Goal: Transaction & Acquisition: Purchase product/service

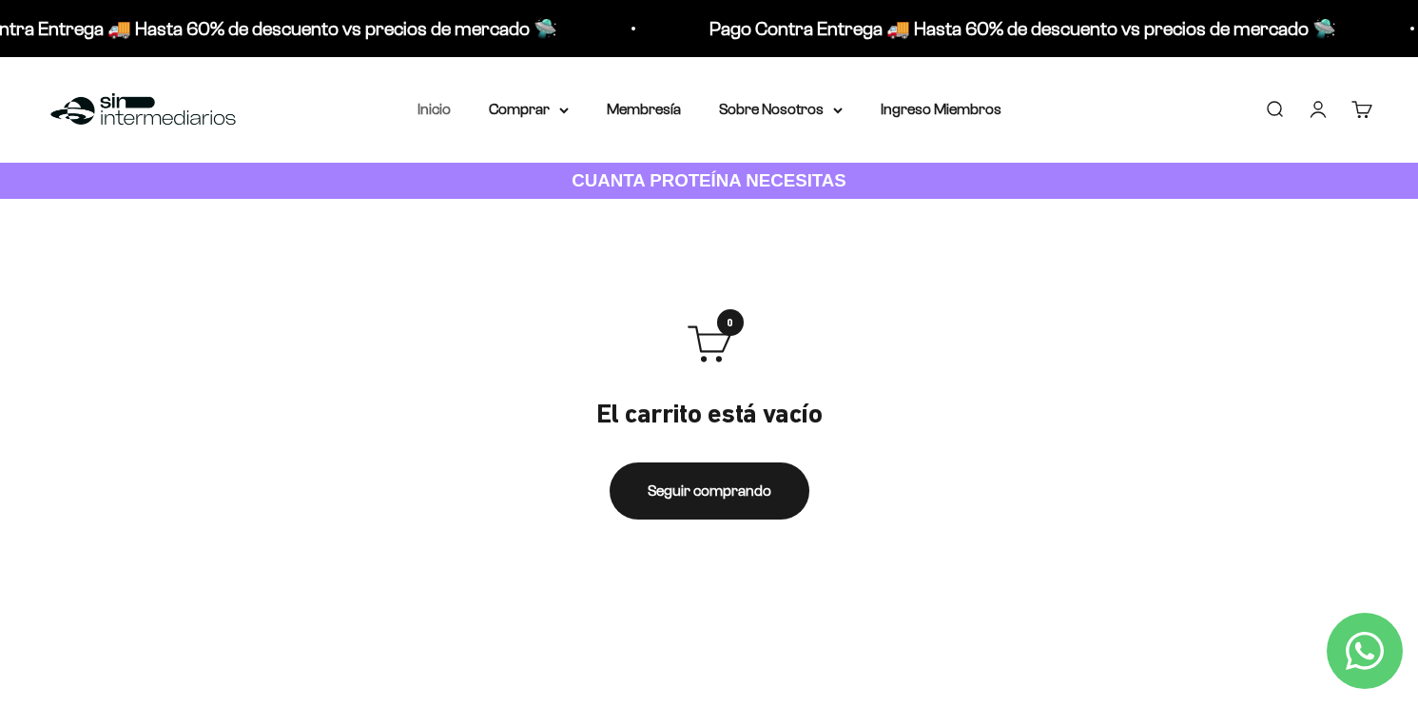
click at [449, 109] on link "Inicio" at bounding box center [433, 109] width 33 height 16
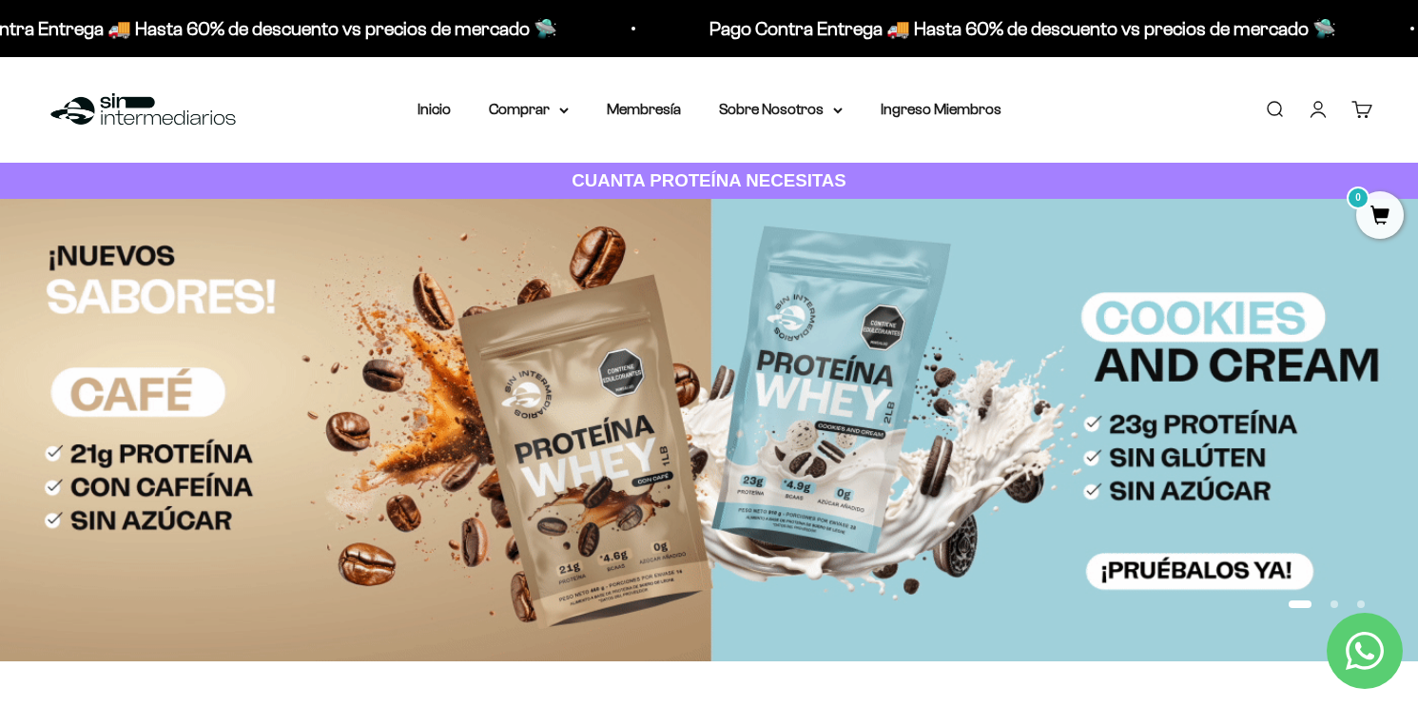
click at [1322, 114] on link "Iniciar sesión" at bounding box center [1318, 109] width 21 height 21
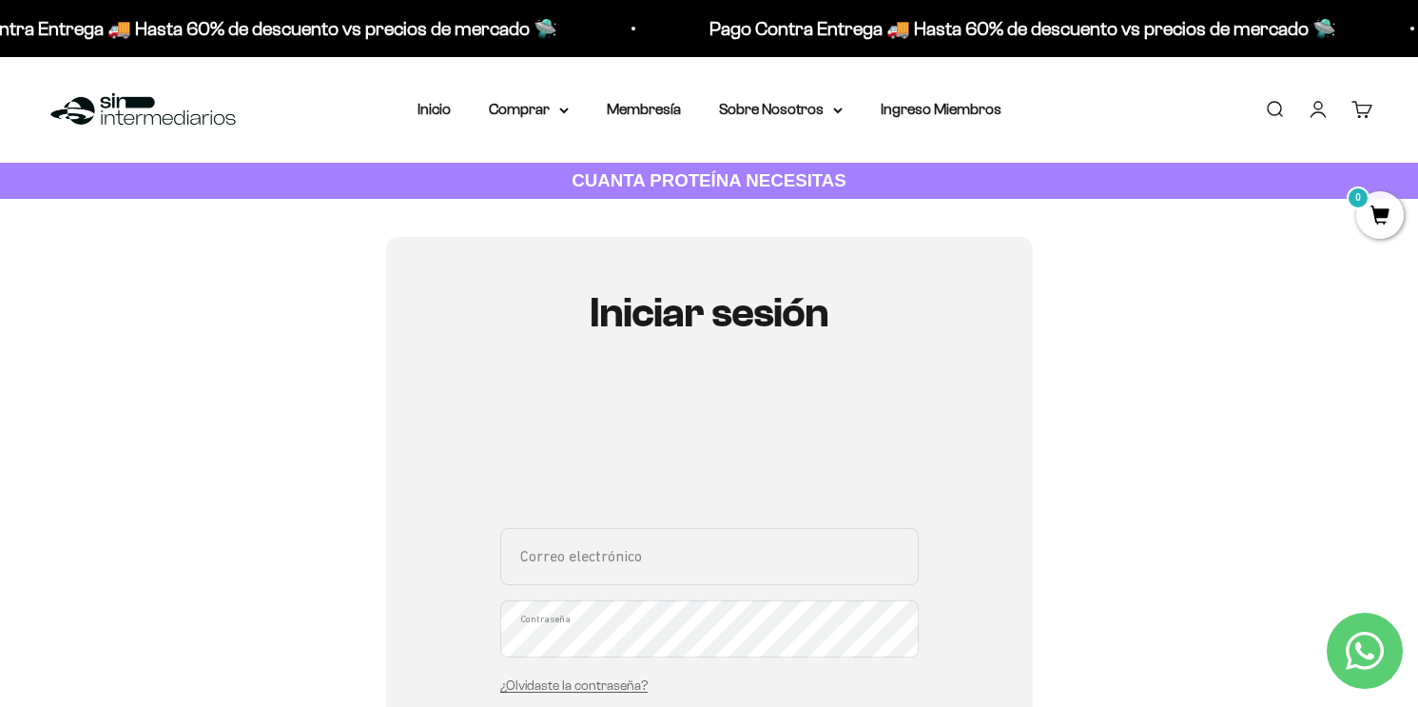
scroll to position [29, 0]
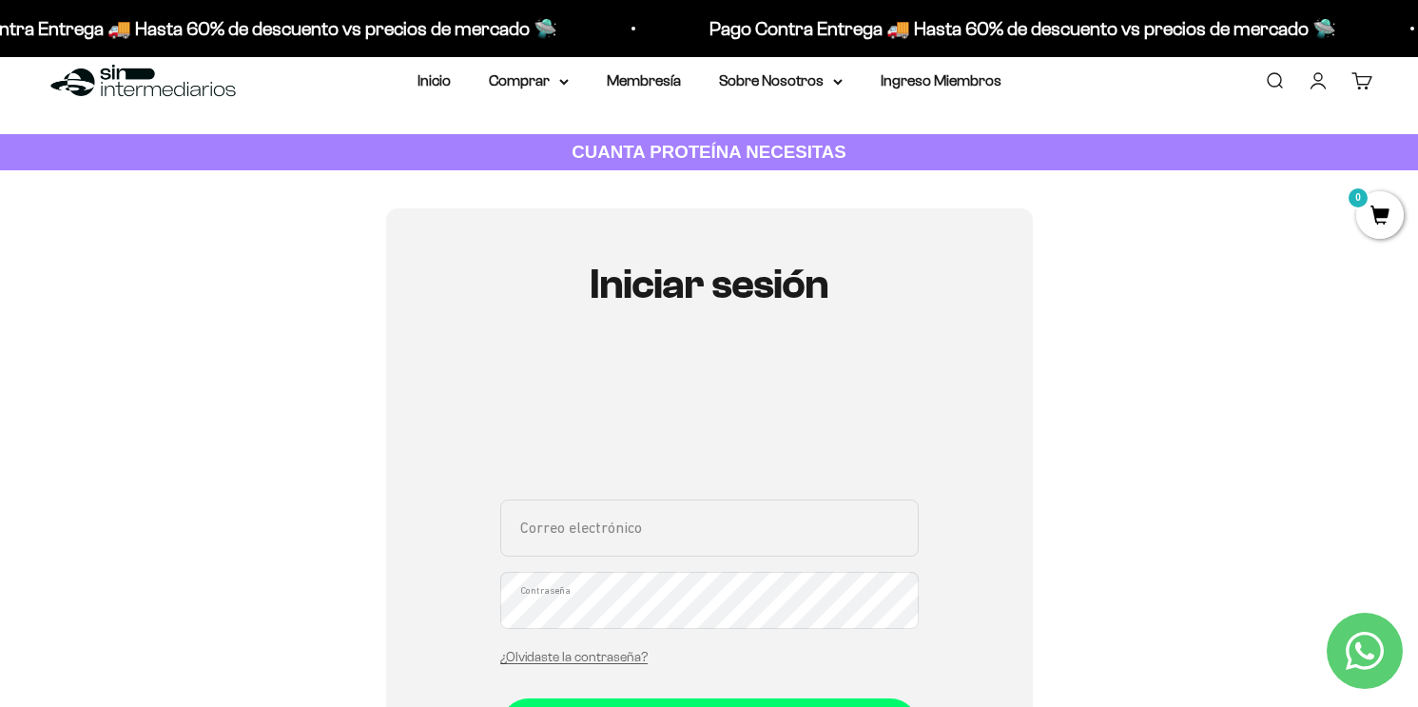
click at [604, 543] on input "Correo electrónico" at bounding box center [709, 527] width 418 height 57
type input "cmario2709@gmail.com"
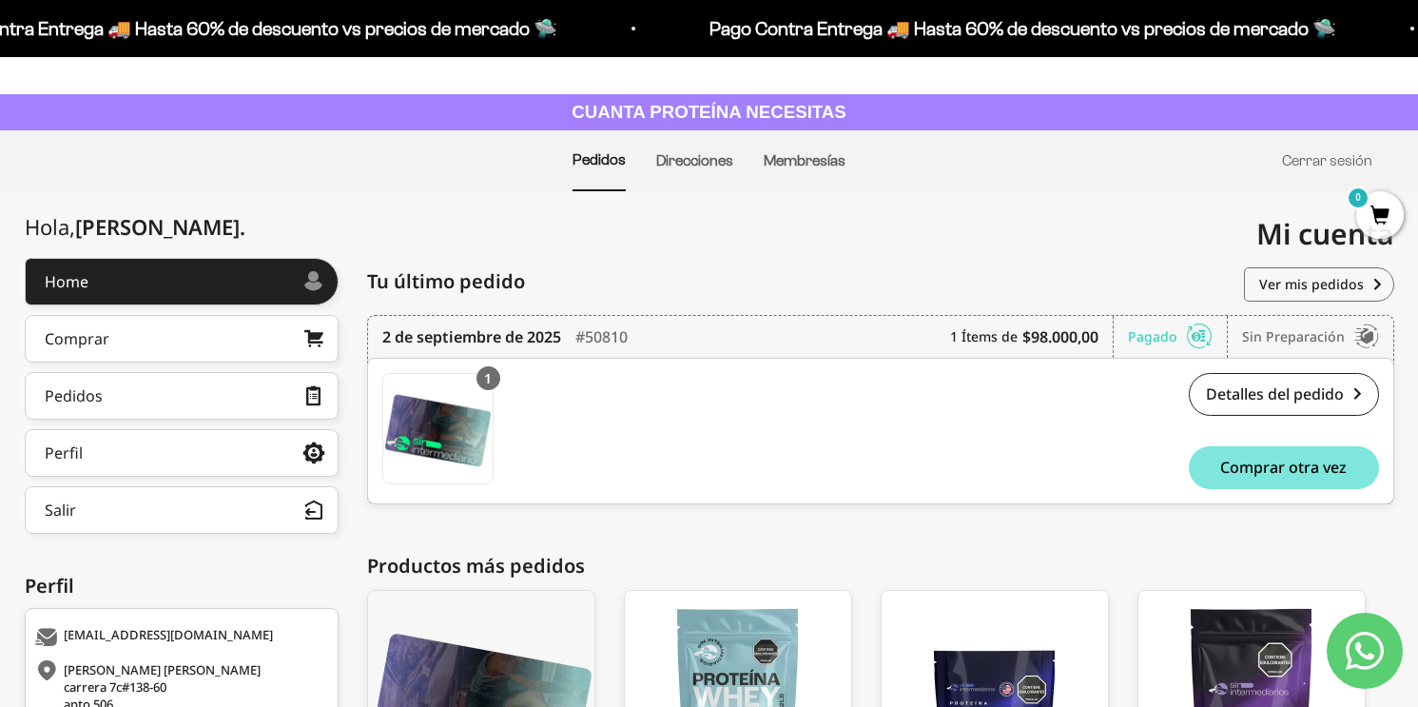
scroll to position [67, 0]
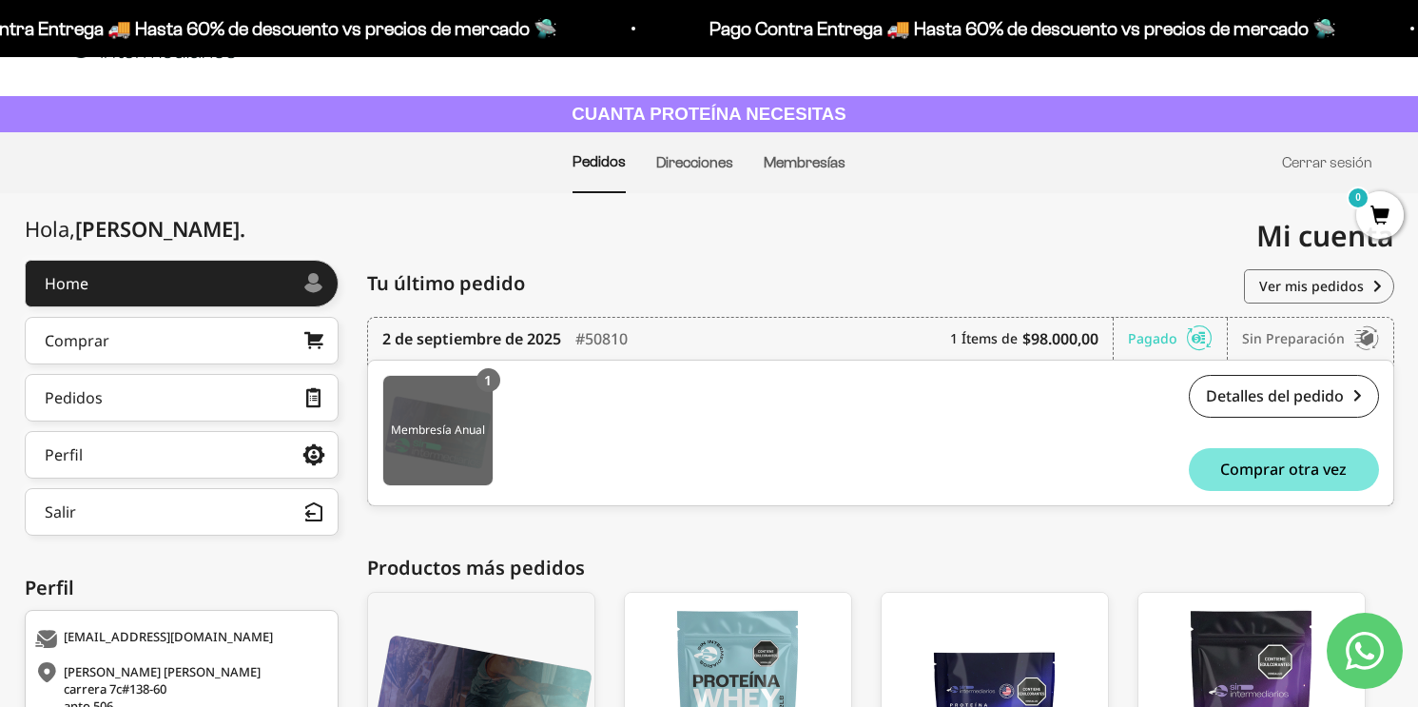
click at [455, 454] on img at bounding box center [437, 430] width 109 height 109
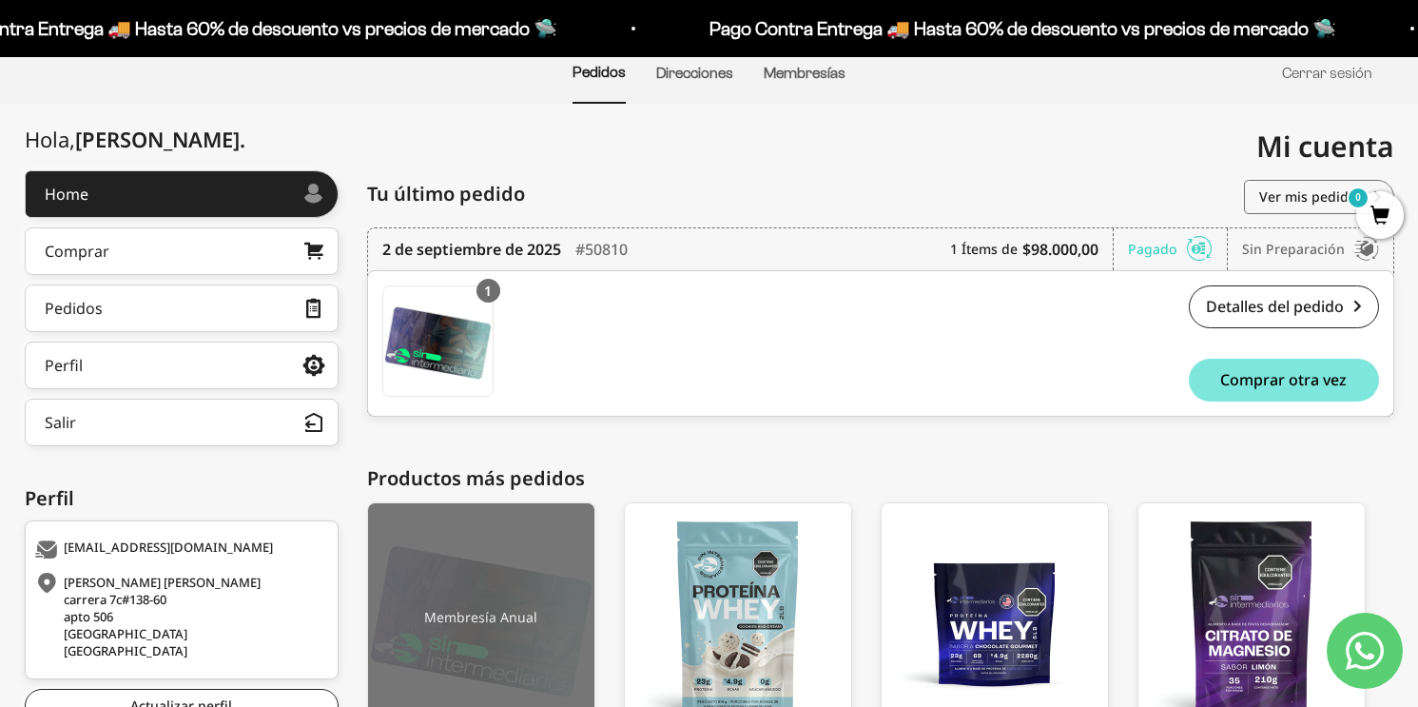
scroll to position [146, 0]
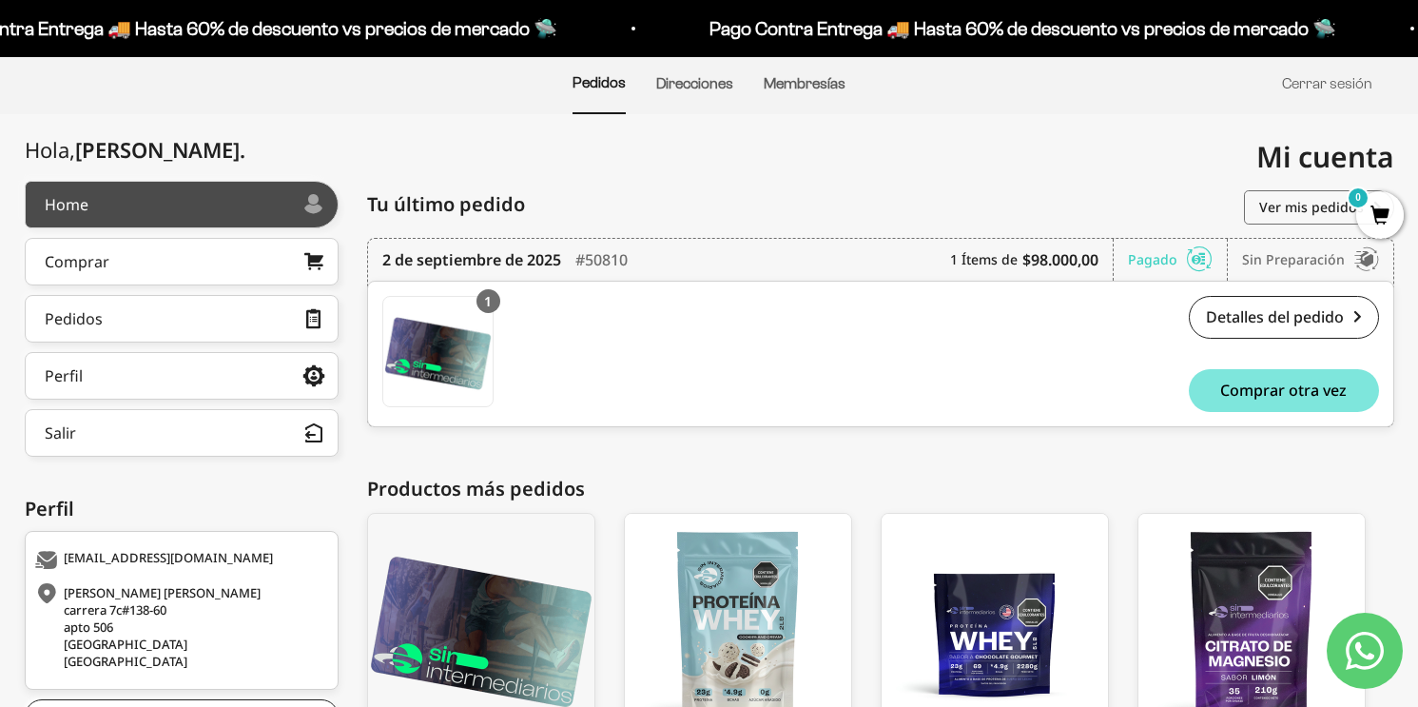
click at [168, 209] on link "Home" at bounding box center [182, 205] width 314 height 48
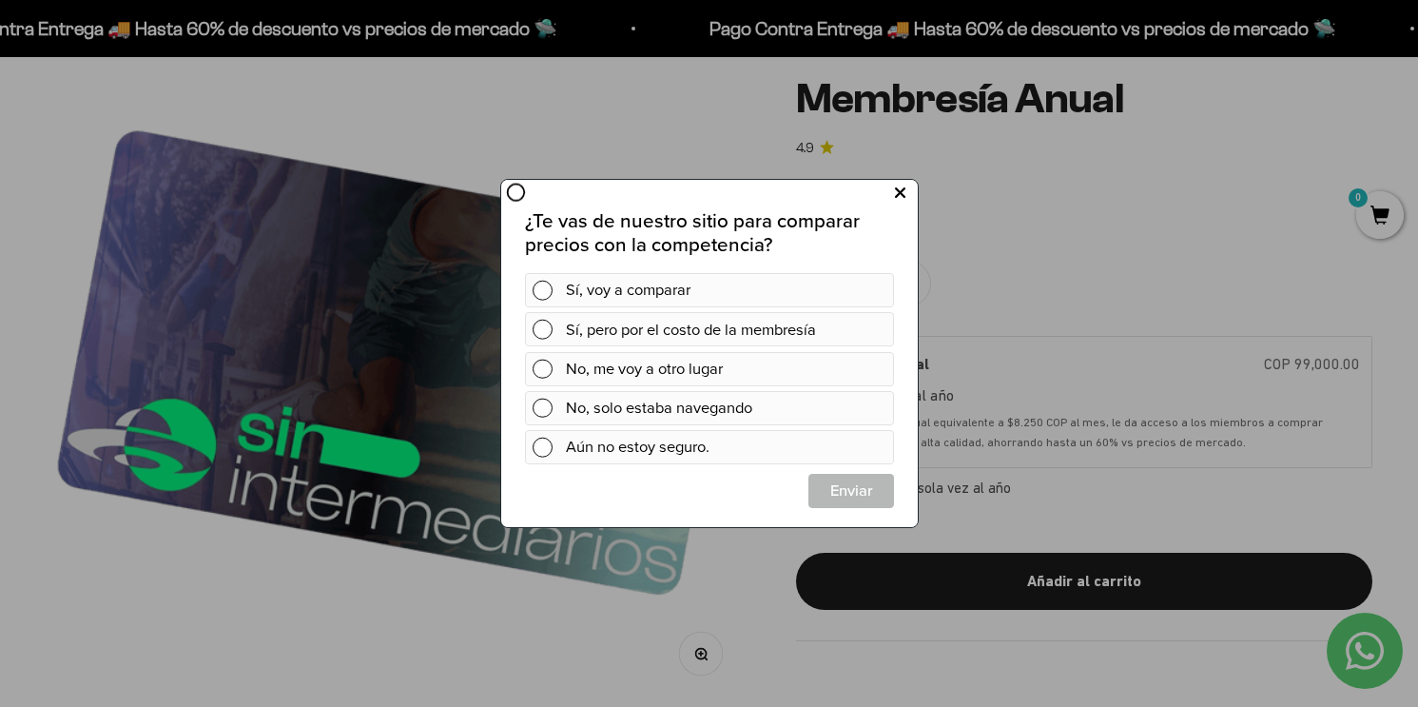
click at [905, 187] on button at bounding box center [899, 193] width 35 height 31
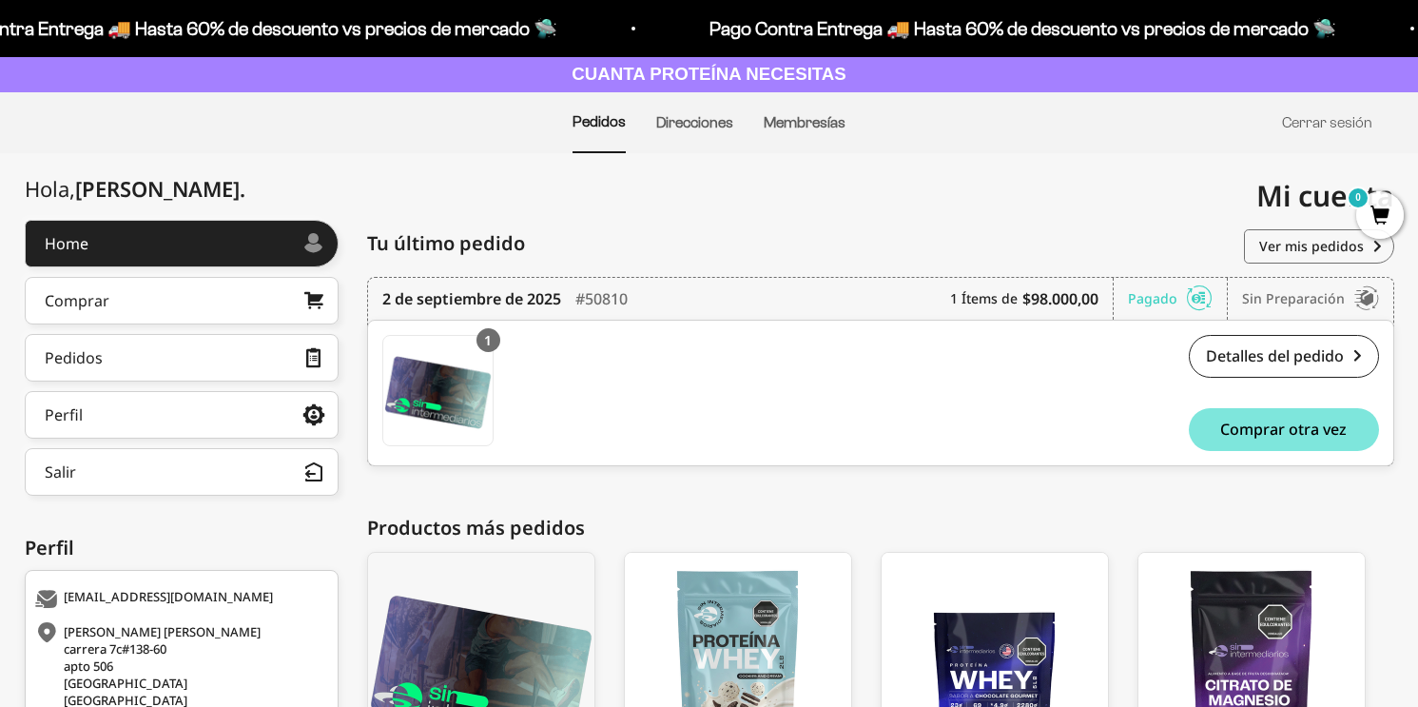
scroll to position [124, 0]
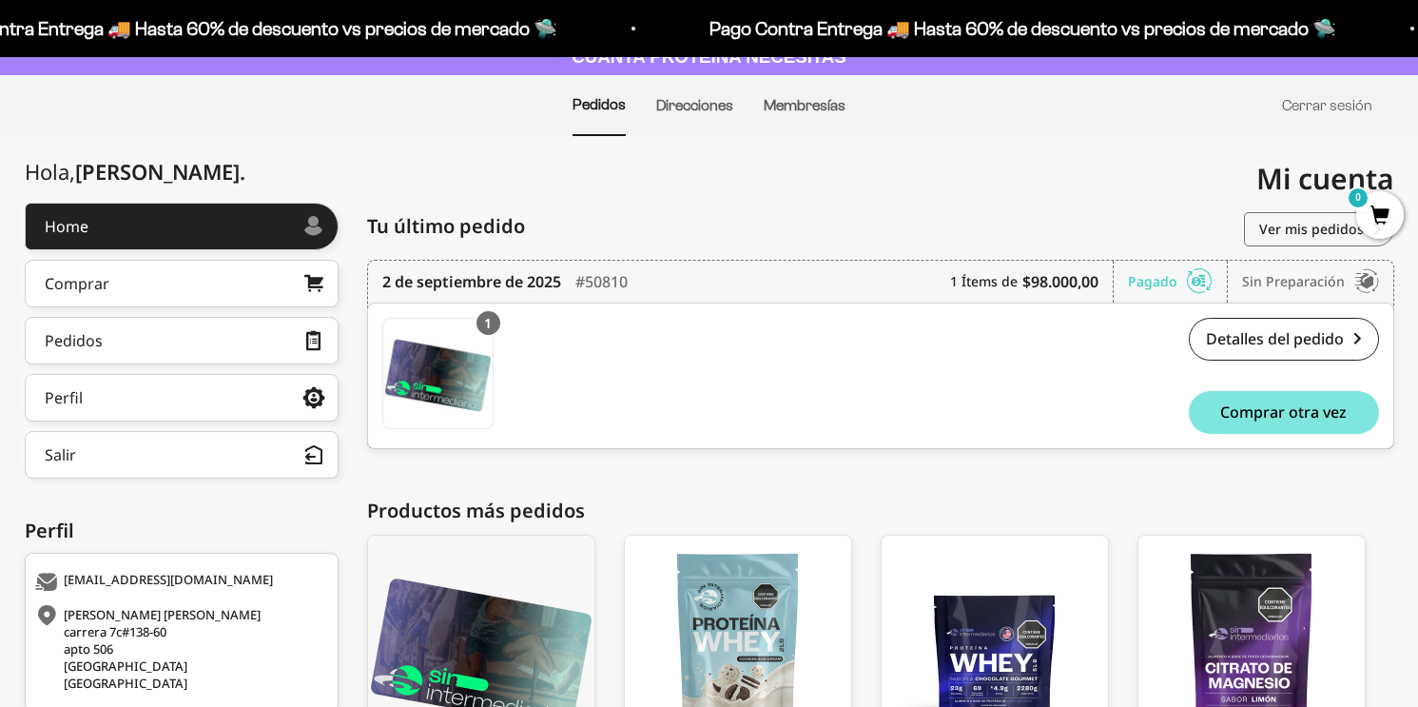
click at [589, 107] on link "Pedidos" at bounding box center [599, 104] width 53 height 16
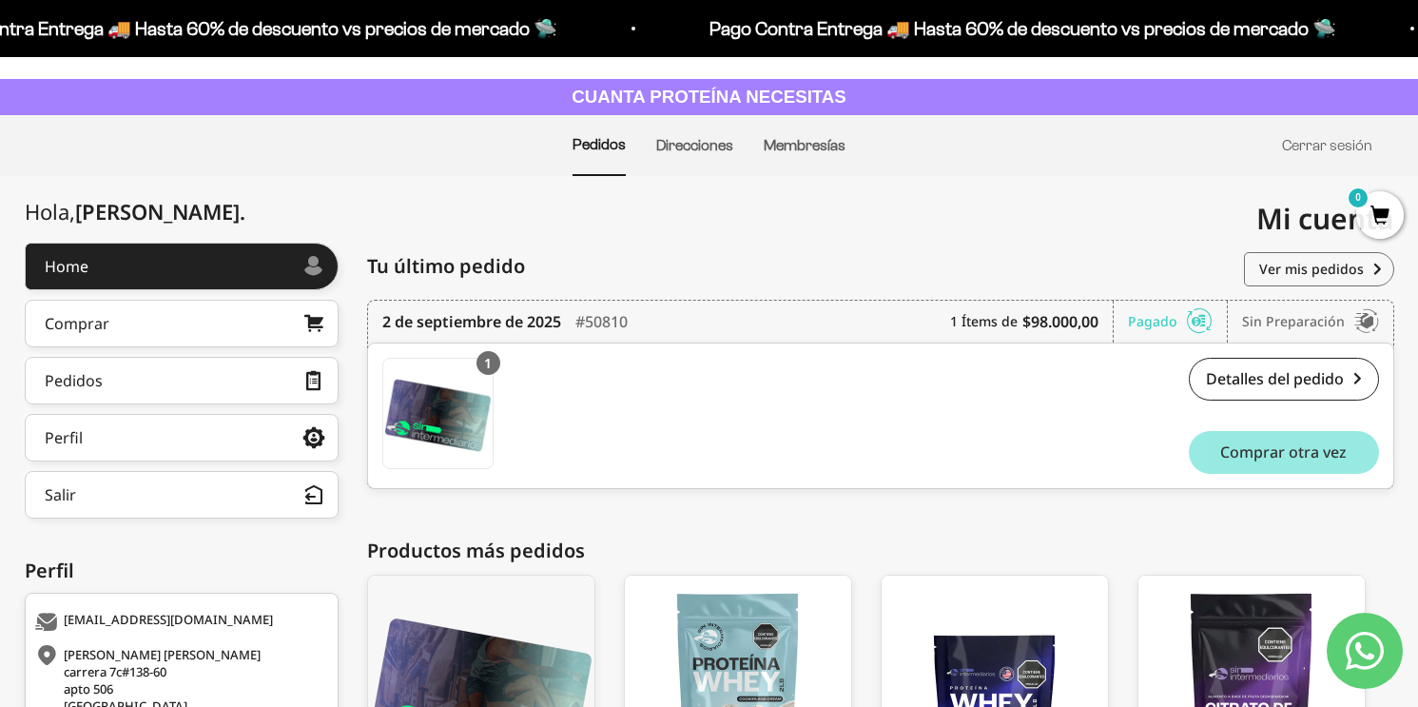
scroll to position [20, 0]
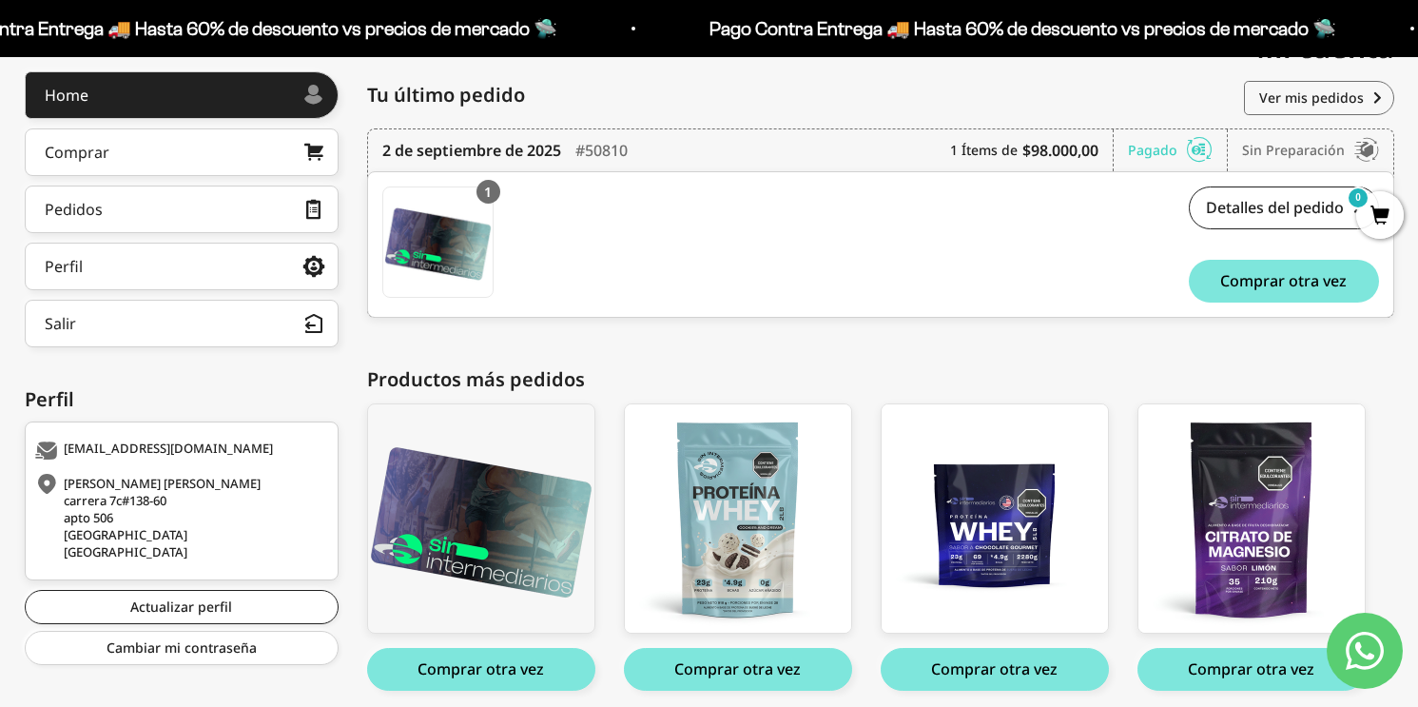
scroll to position [329, 0]
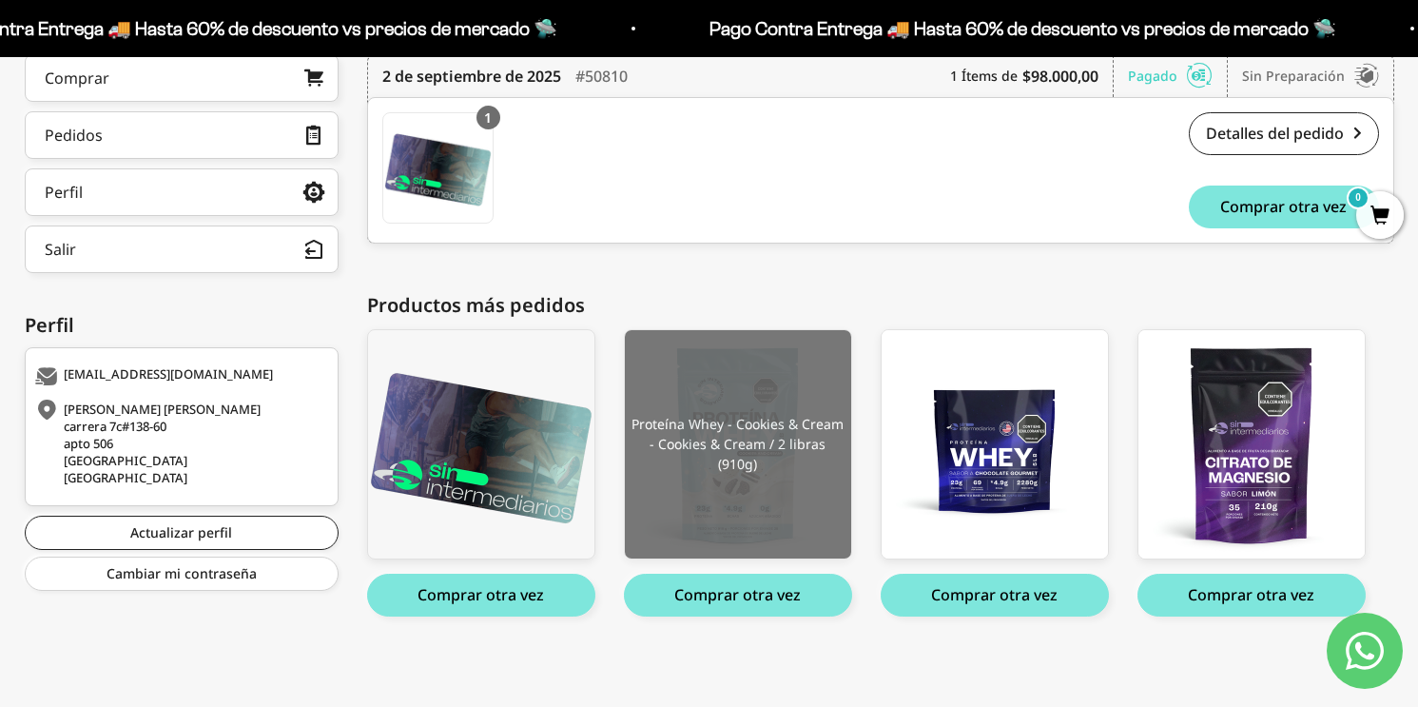
click at [745, 386] on img at bounding box center [738, 444] width 226 height 228
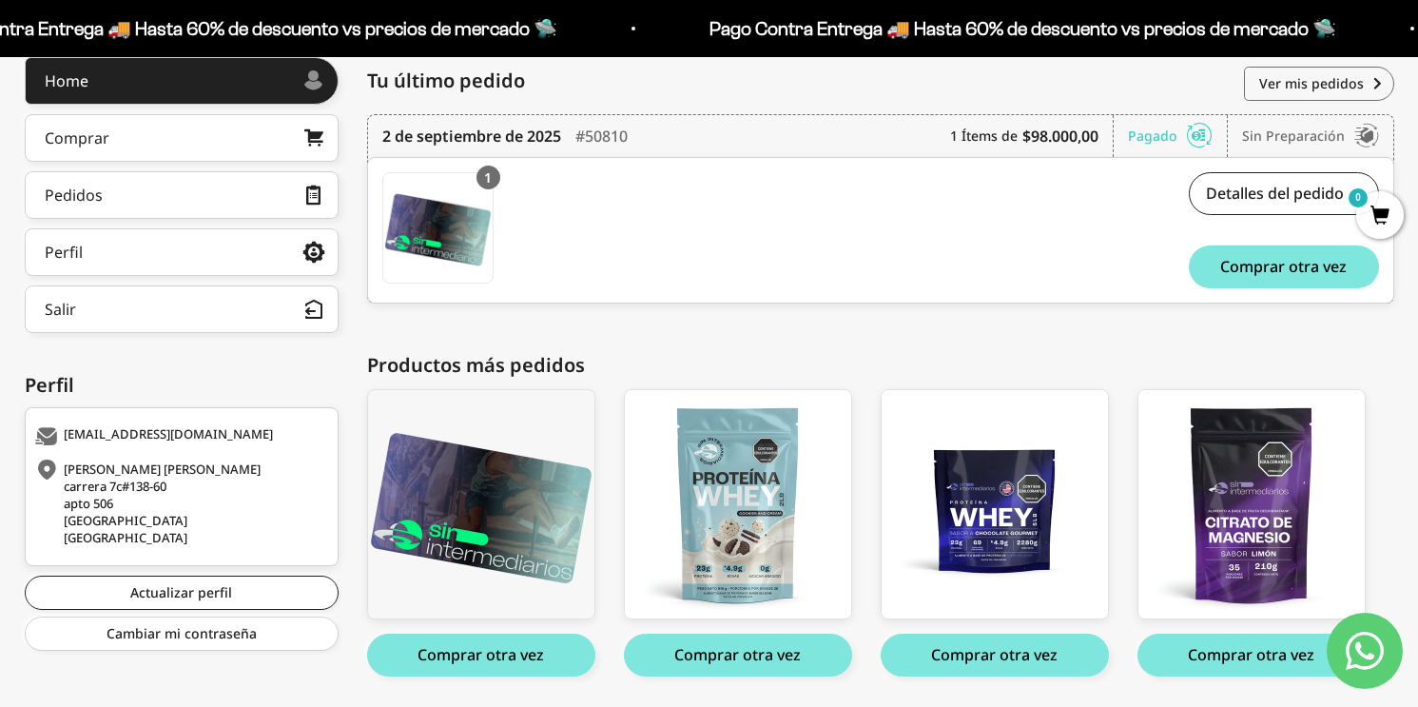
scroll to position [257, 0]
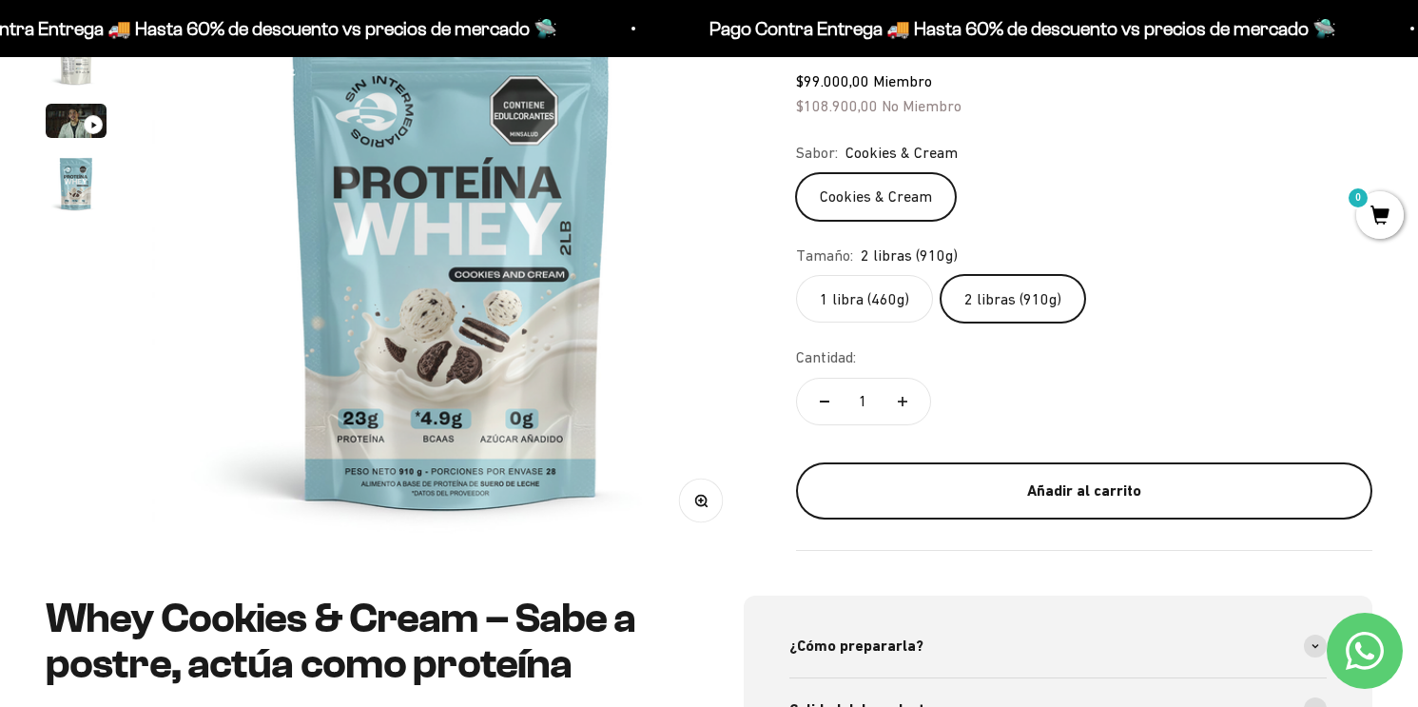
click at [1020, 496] on div "Añadir al carrito" at bounding box center [1084, 489] width 500 height 25
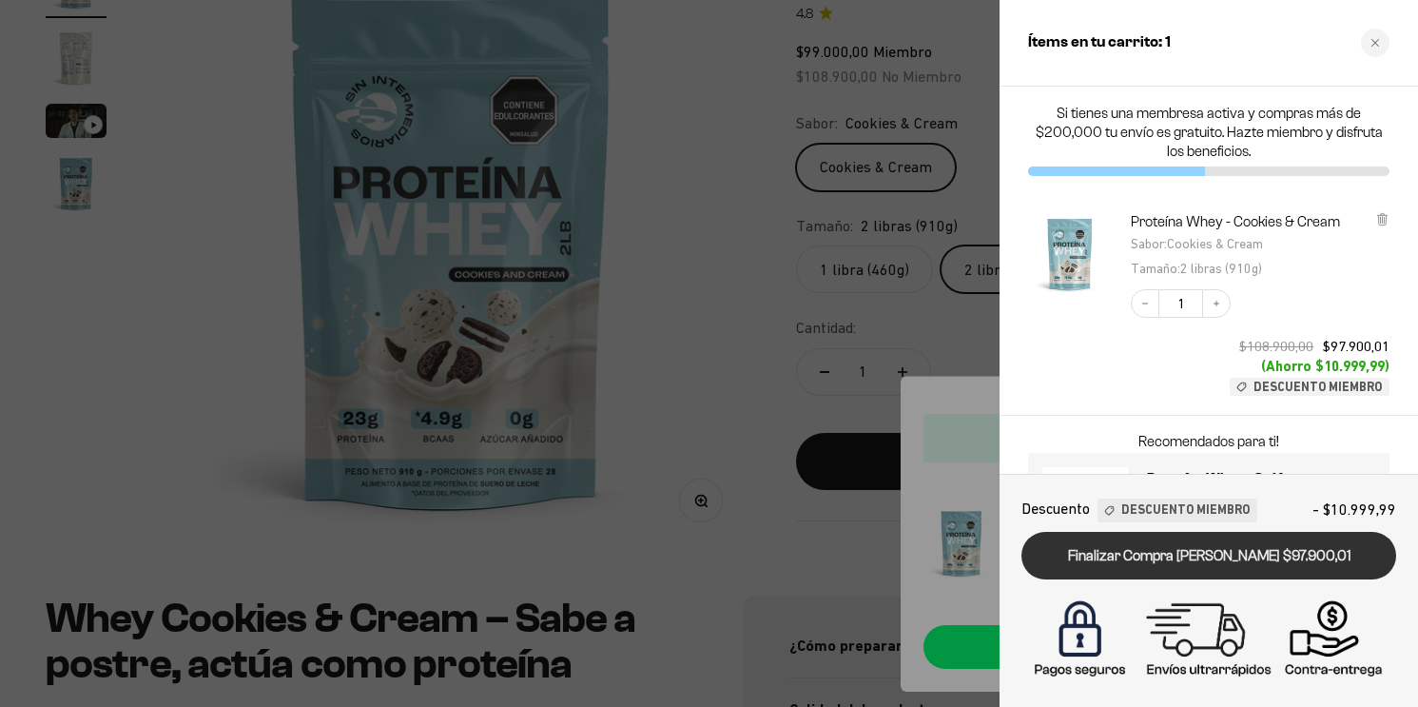
click at [1193, 558] on link "Finalizar Compra [PERSON_NAME] $97.900,01" at bounding box center [1208, 556] width 375 height 49
